Goal: Information Seeking & Learning: Understand process/instructions

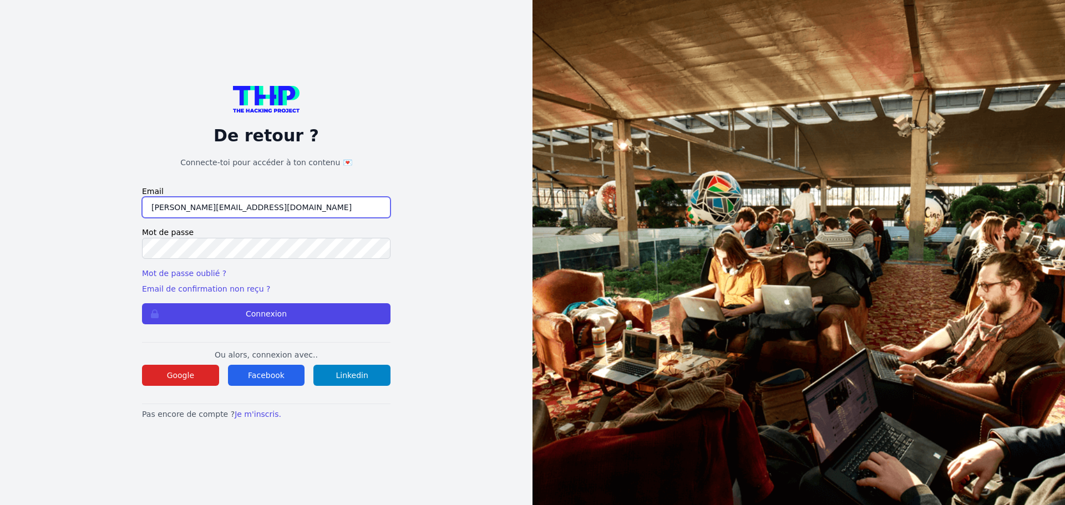
drag, startPoint x: 267, startPoint y: 205, endPoint x: 161, endPoint y: 216, distance: 107.1
click at [103, 205] on div "De retour ? Connecte-toi pour accéder à ton contenu 💌 Email lilian@thehackingpr…" at bounding box center [267, 252] width 462 height 505
drag, startPoint x: 233, startPoint y: 204, endPoint x: 175, endPoint y: 207, distance: 58.3
click at [175, 207] on input "lilian@thehackin" at bounding box center [266, 207] width 249 height 21
type input "l"
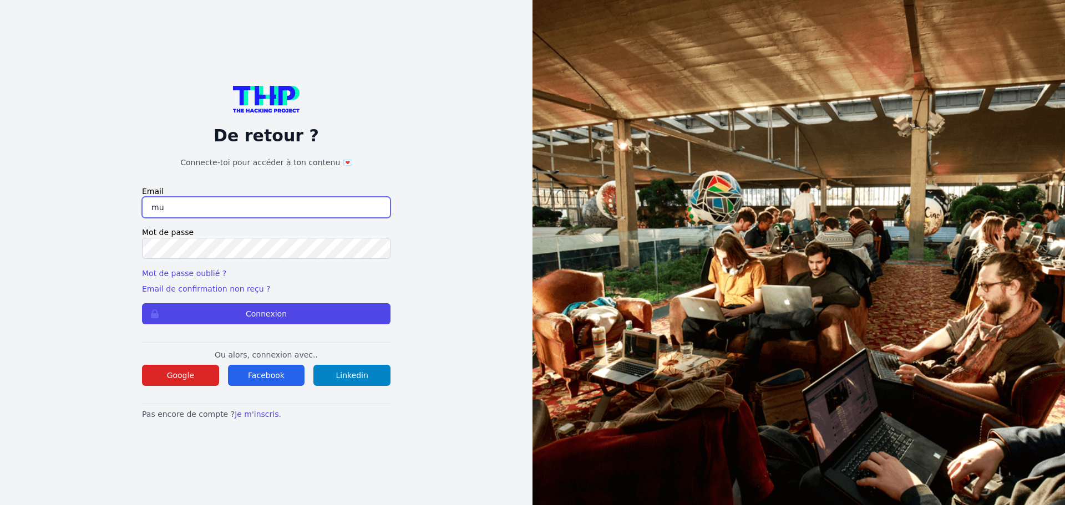
type input "muller.lilian@hotmail.fr"
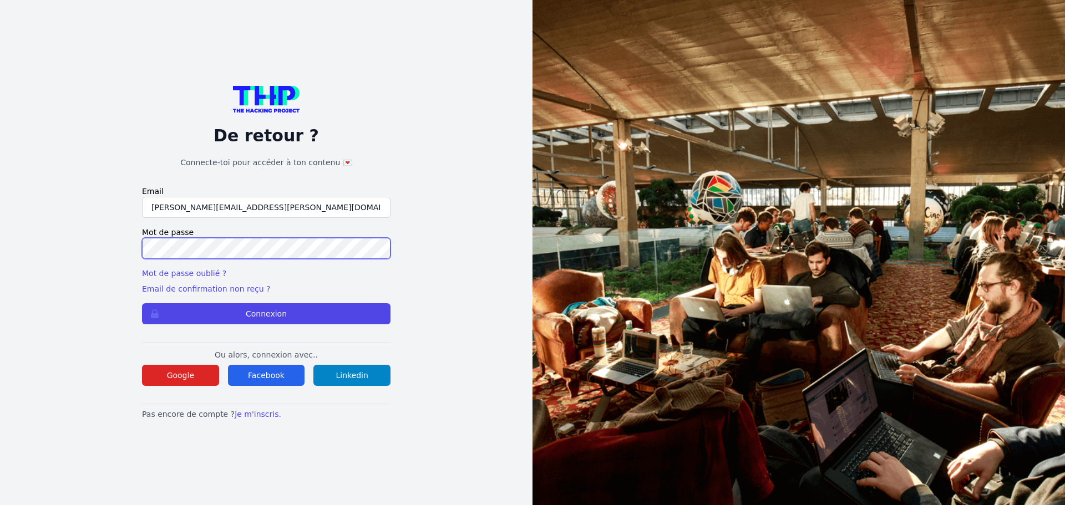
click at [95, 234] on div "De retour ? Connecte-toi pour accéder à ton contenu 💌 Email muller.lilian@hotma…" at bounding box center [267, 252] width 462 height 505
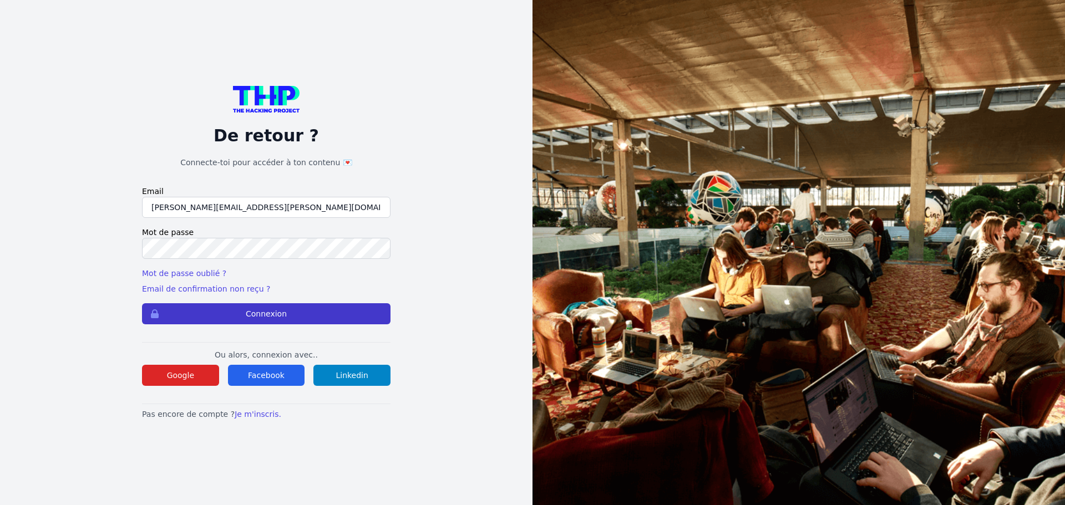
click at [173, 317] on button "Connexion" at bounding box center [266, 313] width 249 height 21
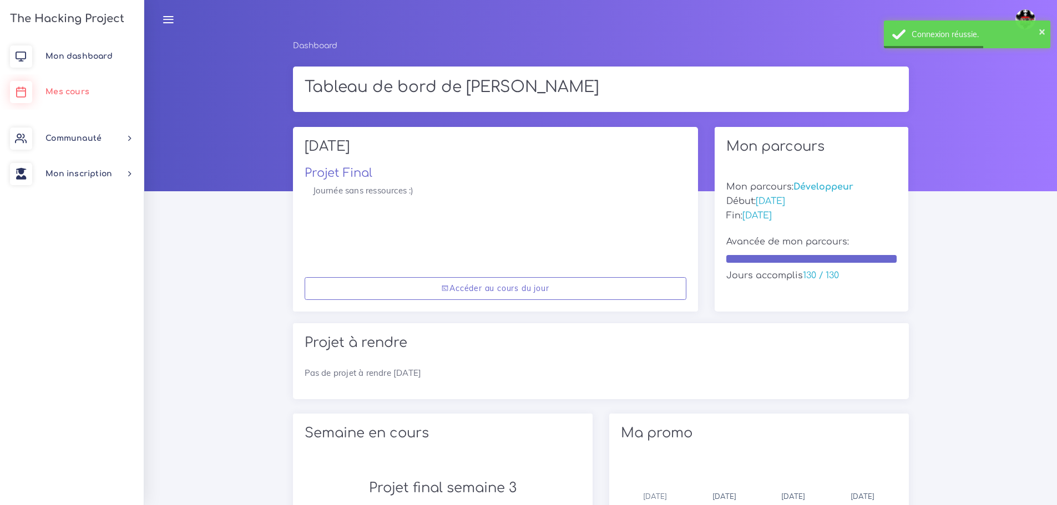
click at [77, 94] on span "Mes cours" at bounding box center [67, 92] width 44 height 8
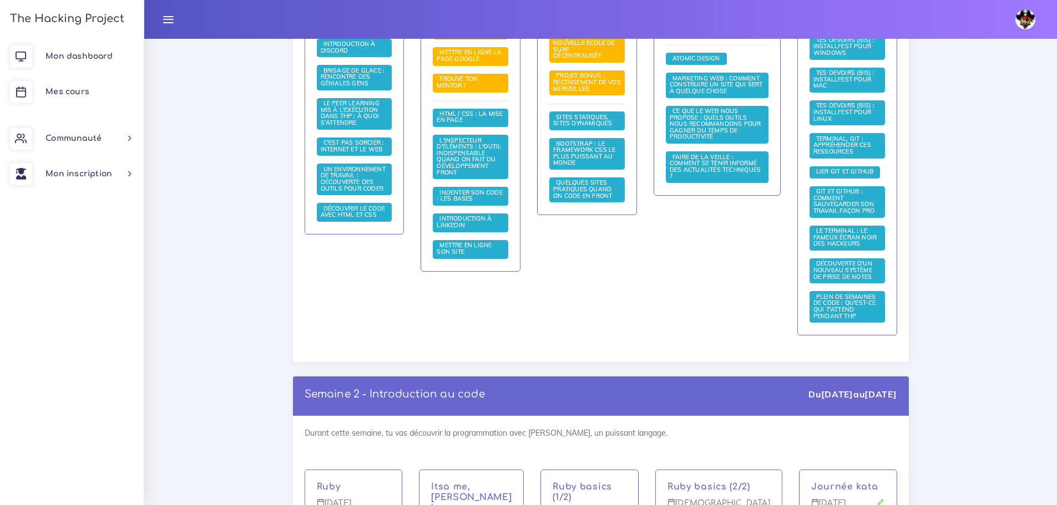
scroll to position [277, 0]
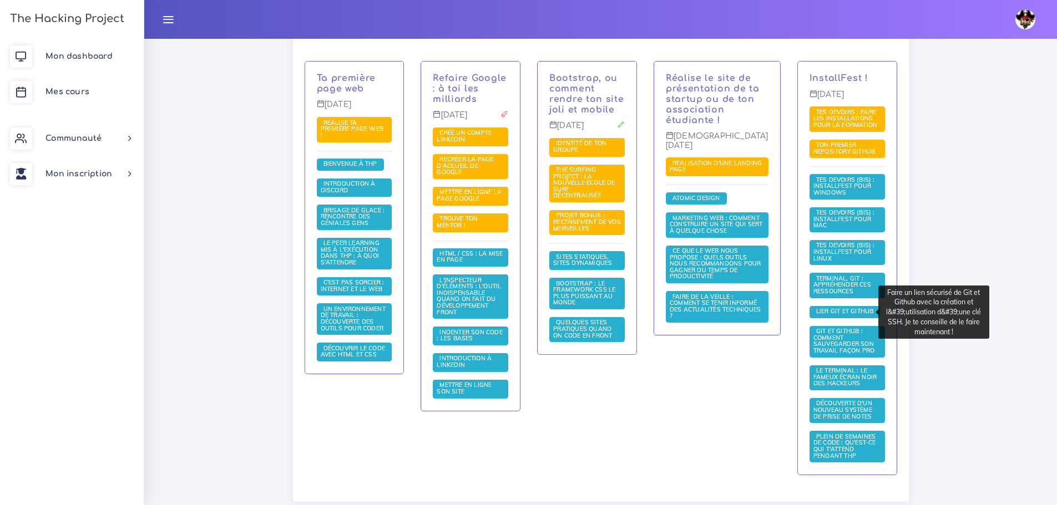
click at [833, 315] on link "Lier Git et Github" at bounding box center [844, 312] width 63 height 8
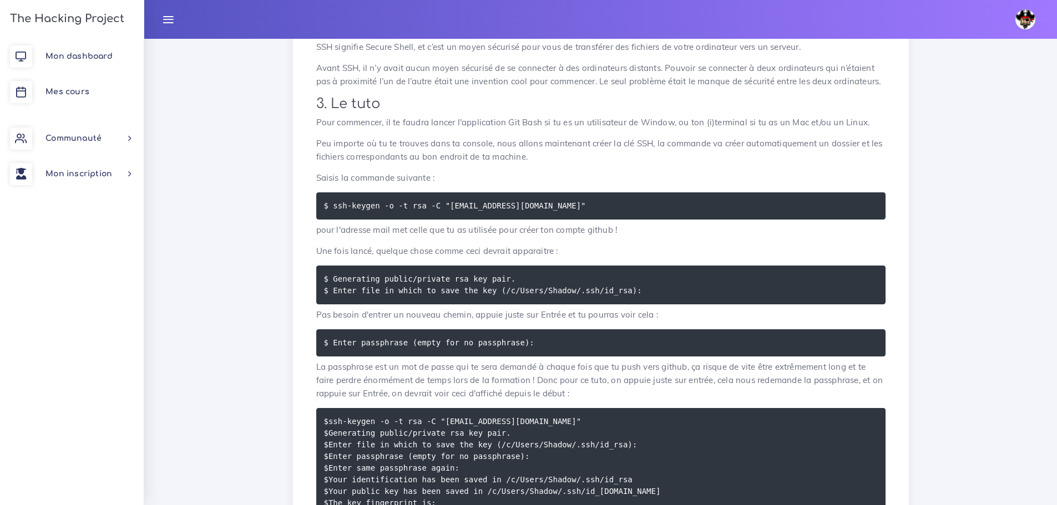
scroll to position [222, 0]
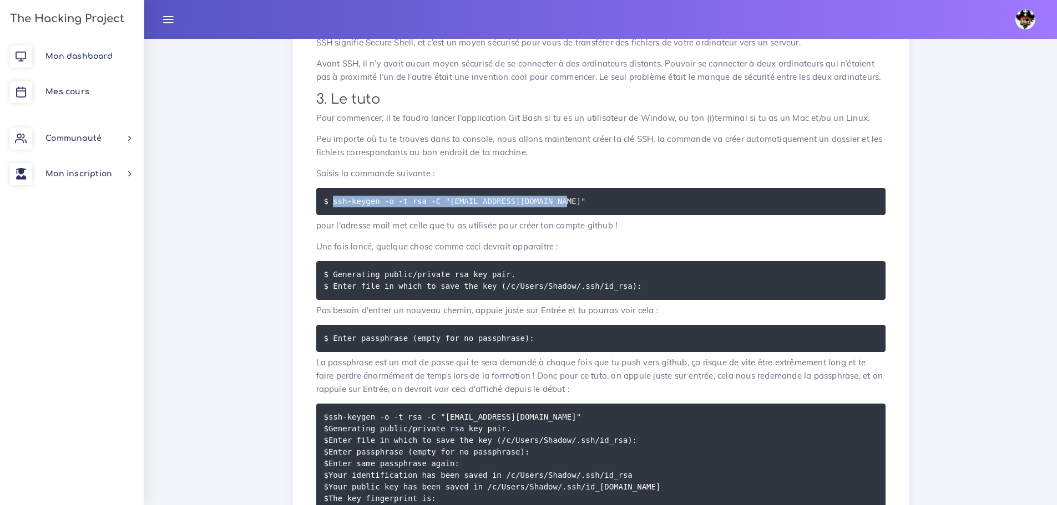
drag, startPoint x: 574, startPoint y: 202, endPoint x: 332, endPoint y: 206, distance: 241.3
click at [332, 206] on pre "$ ssh-keygen -o -t rsa -C "tonadressemail@gmail.com"" at bounding box center [600, 201] width 569 height 27
copy code "ssh-keygen -o -t rsa -C "tonadressemail@gmail.com""
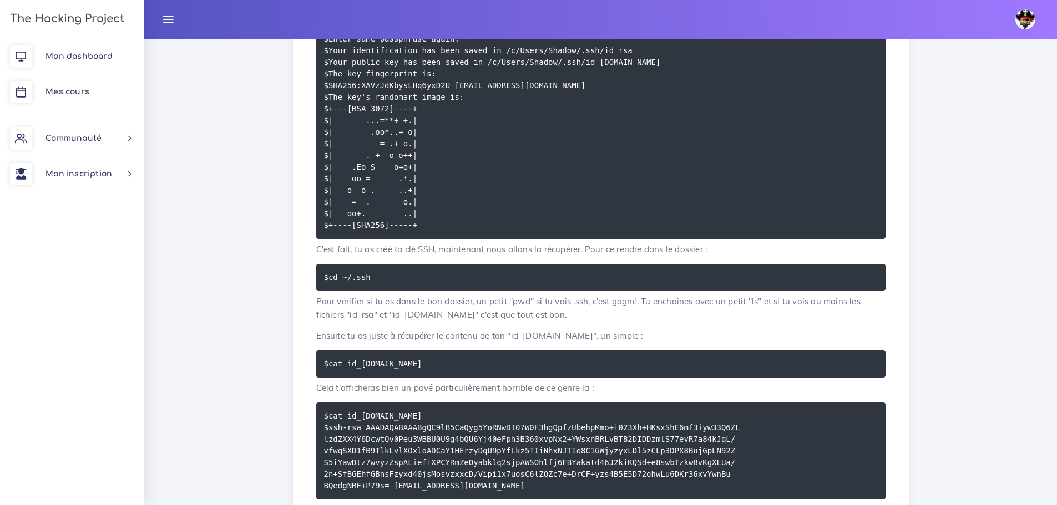
scroll to position [666, 0]
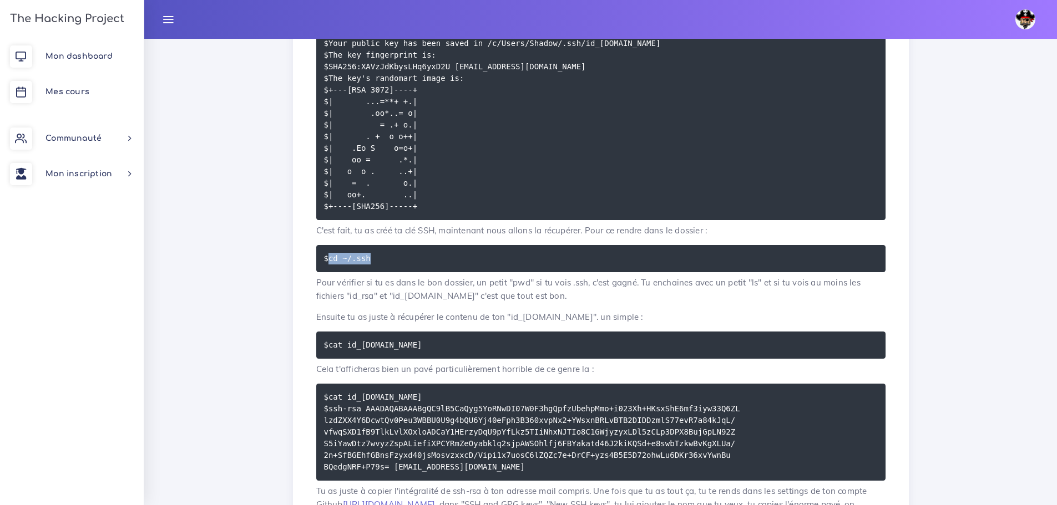
drag, startPoint x: 376, startPoint y: 261, endPoint x: 327, endPoint y: 259, distance: 48.3
click at [327, 259] on pre "$cd ~/.ssh" at bounding box center [600, 258] width 569 height 27
copy code "cd ~/.ssh"
